Goal: Task Accomplishment & Management: Complete application form

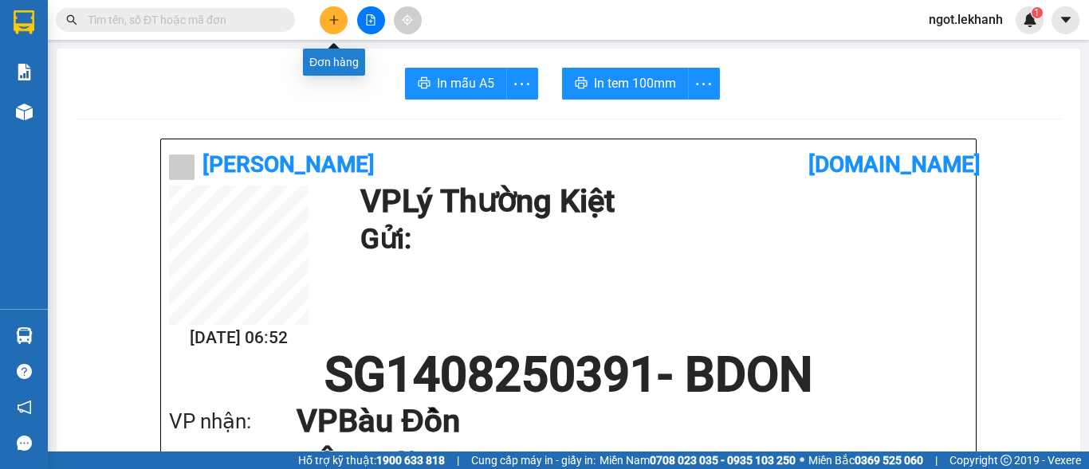
click at [342, 16] on button at bounding box center [334, 20] width 28 height 28
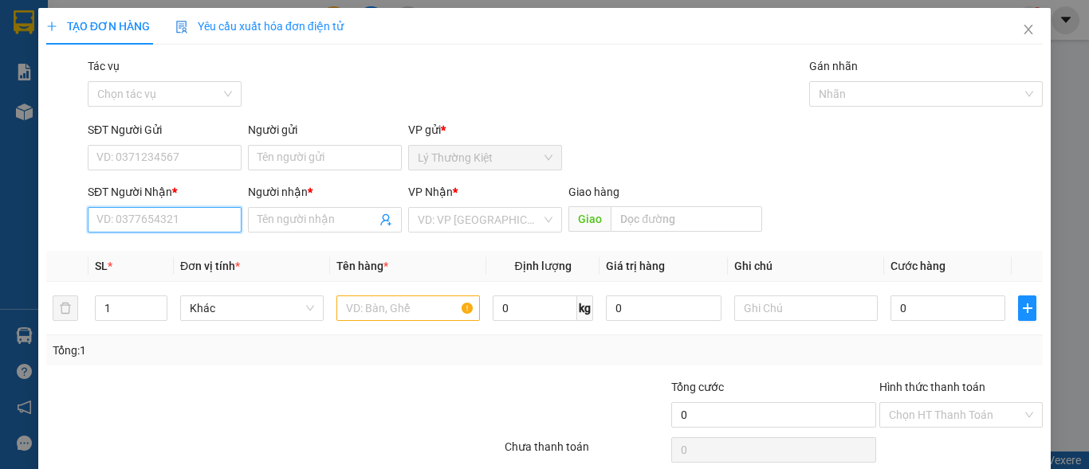
click at [163, 231] on input "SĐT Người Nhận *" at bounding box center [165, 220] width 154 height 26
click at [144, 249] on div "0987515994 - THẢO MY" at bounding box center [162, 252] width 133 height 18
type input "0987515994"
type input "THẢO MY"
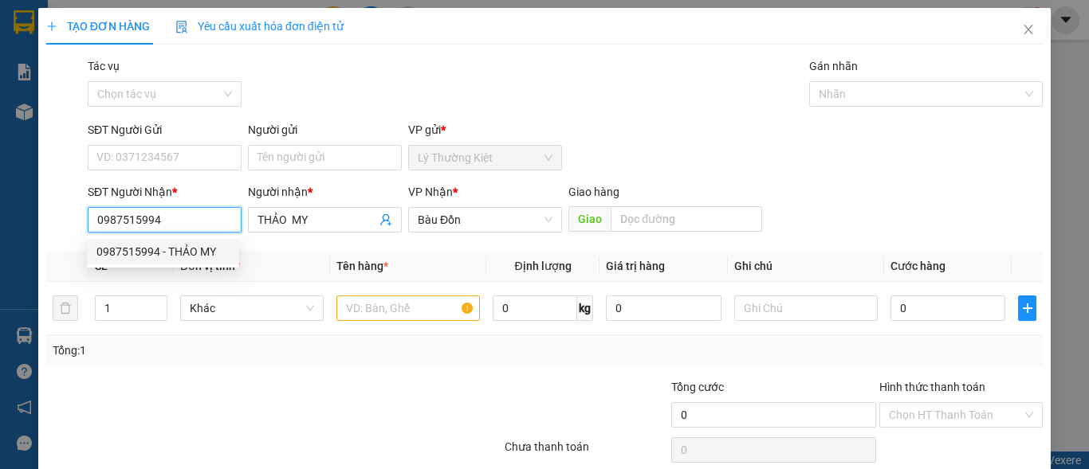
type input "30.000"
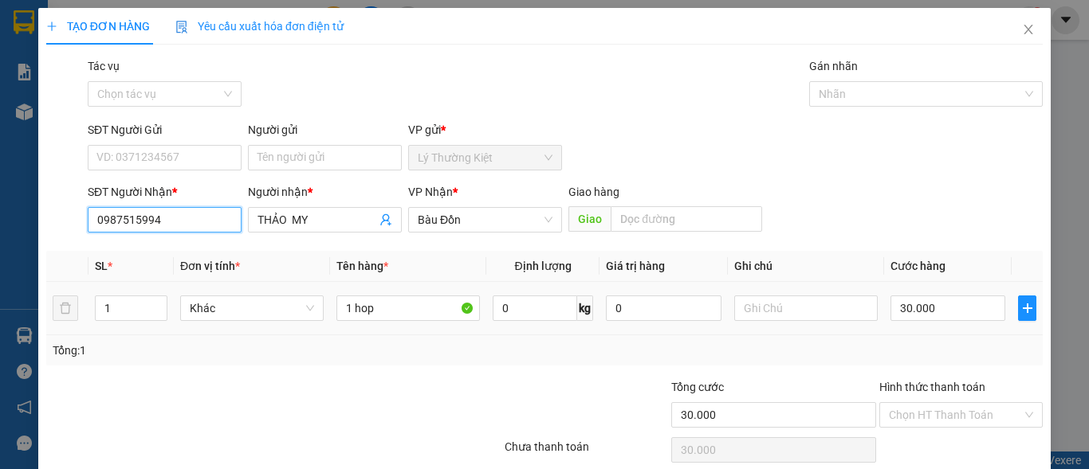
scroll to position [65, 0]
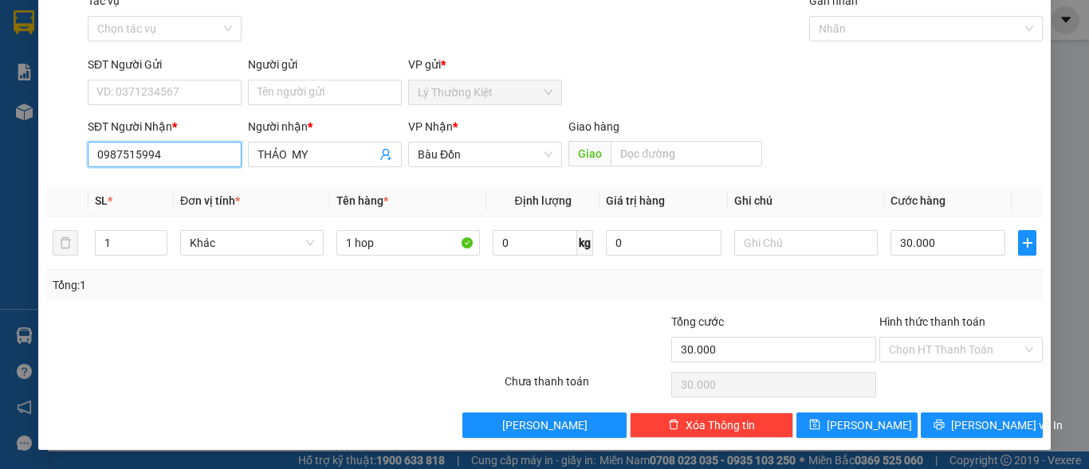
type input "0987515994"
click at [990, 364] on div "Hình thức thanh toán Chọn HT Thanh Toán" at bounding box center [960, 341] width 163 height 56
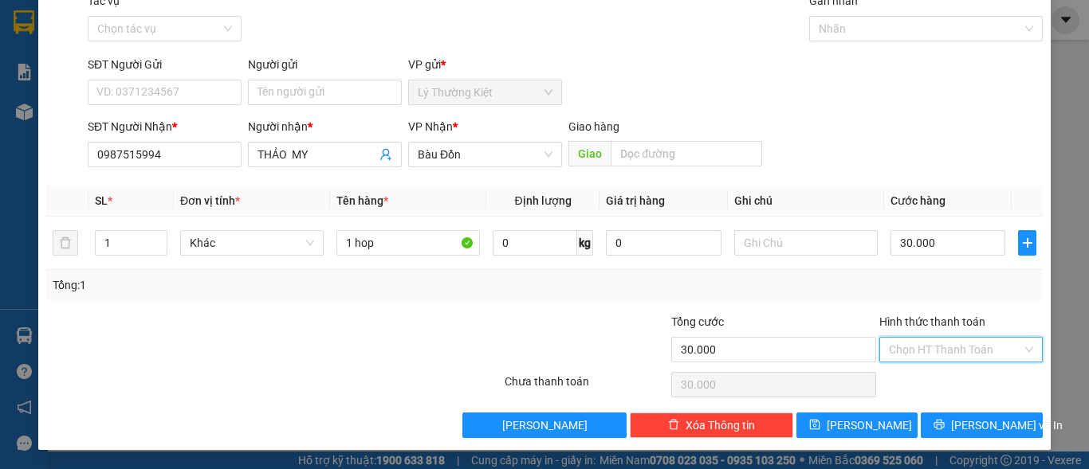
click at [988, 347] on input "Hình thức thanh toán" at bounding box center [955, 350] width 133 height 24
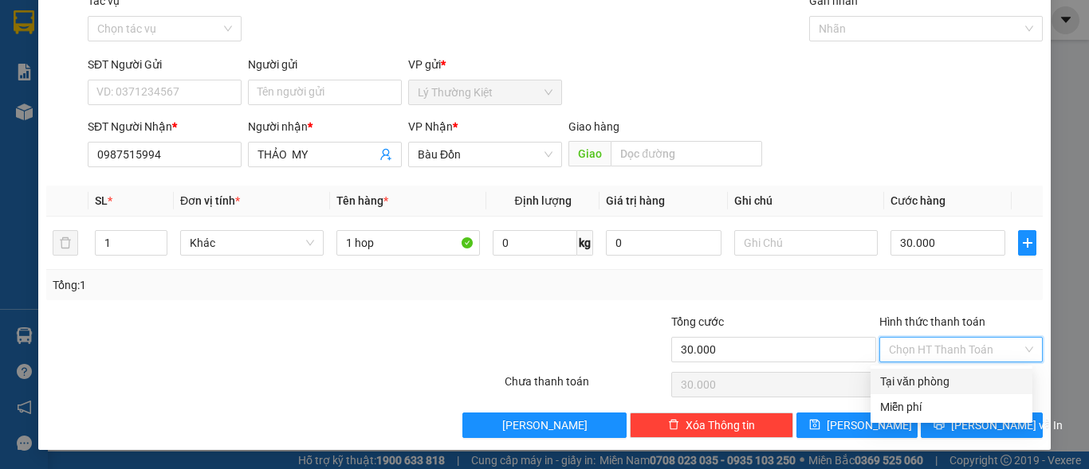
click at [986, 382] on div "Tại văn phòng" at bounding box center [951, 382] width 143 height 18
type input "0"
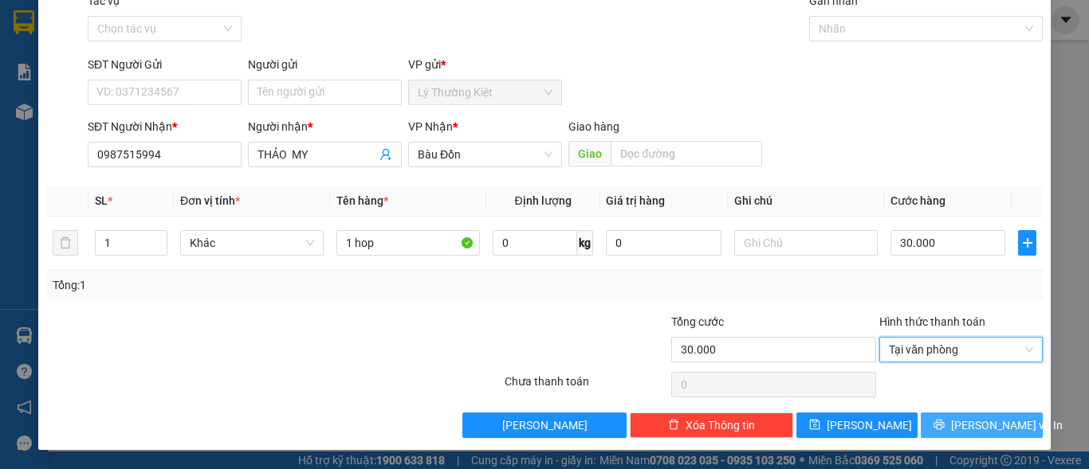
click at [978, 434] on span "[PERSON_NAME] và In" at bounding box center [1007, 426] width 112 height 18
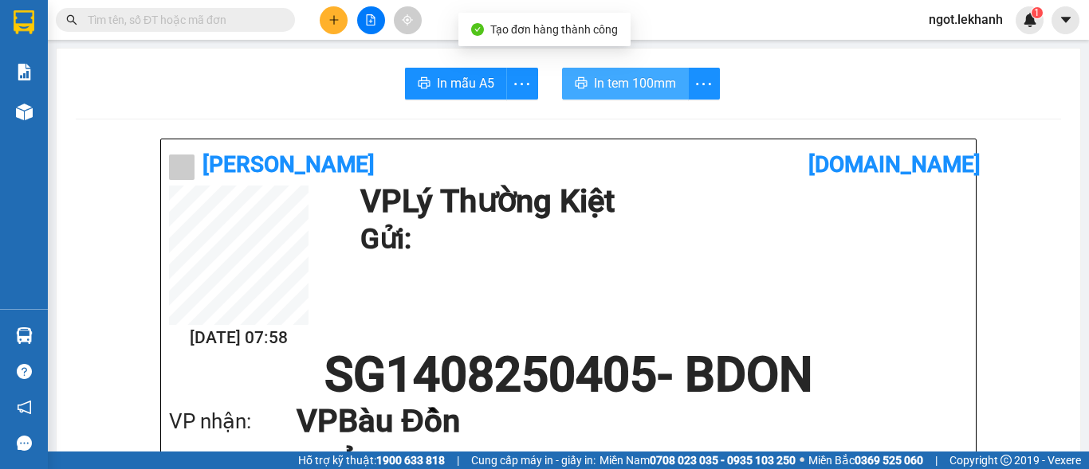
click at [595, 88] on span "In tem 100mm" at bounding box center [635, 83] width 82 height 20
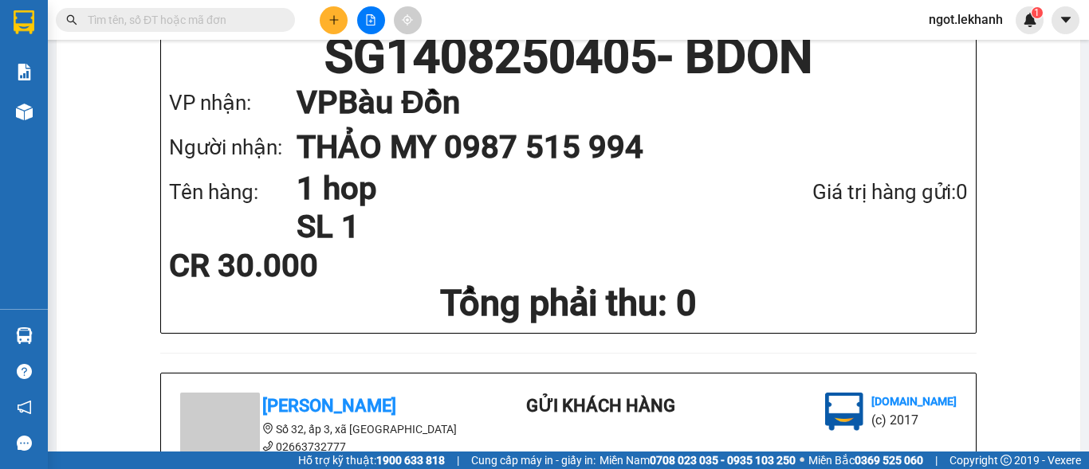
scroll to position [239, 0]
